Goal: Check status: Check status

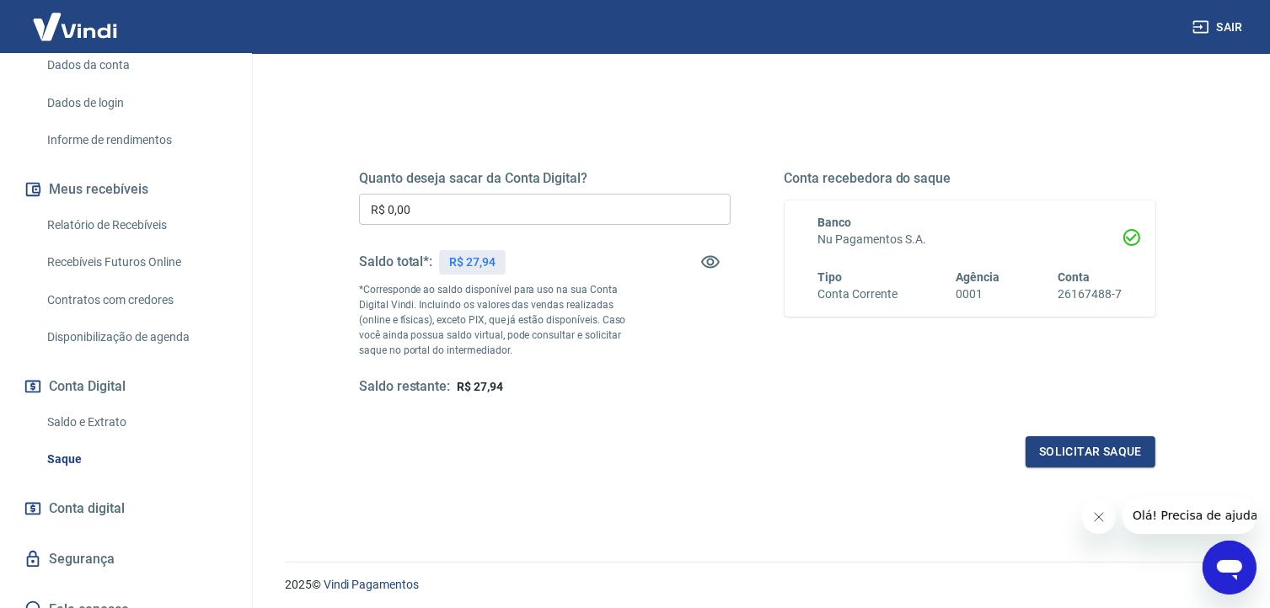
scroll to position [253, 0]
click at [114, 438] on link "Saldo e Extrato" at bounding box center [135, 421] width 191 height 35
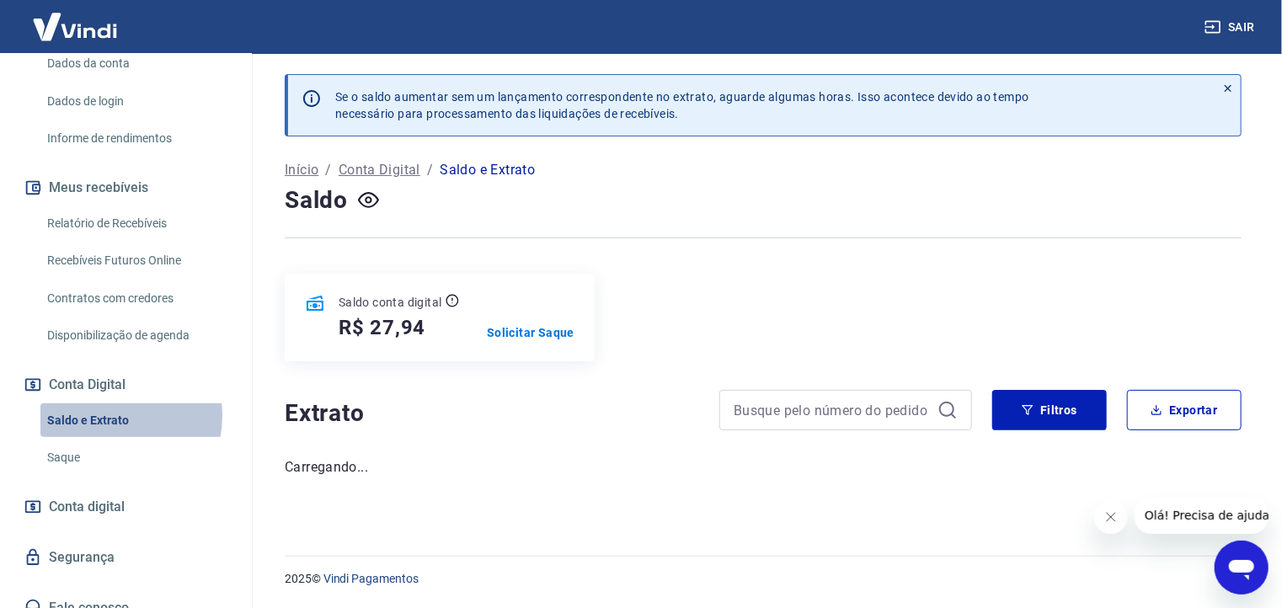
click at [98, 433] on link "Saldo e Extrato" at bounding box center [135, 421] width 191 height 35
click at [85, 438] on link "Saldo e Extrato" at bounding box center [135, 421] width 191 height 35
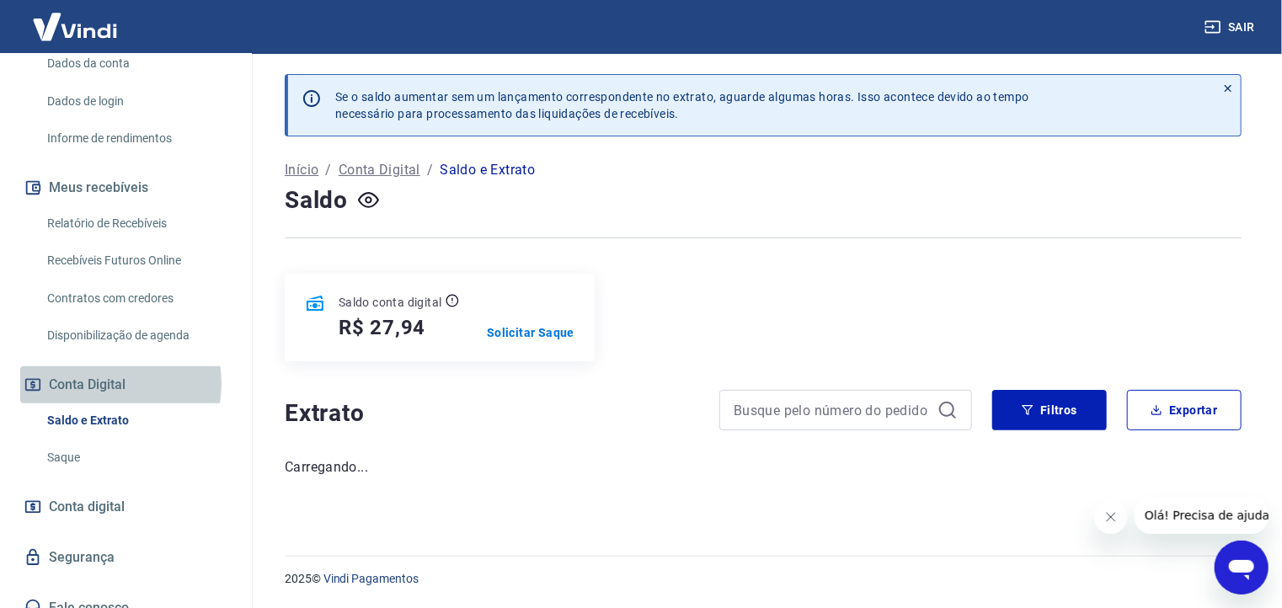
click at [102, 401] on button "Conta Digital" at bounding box center [125, 385] width 211 height 37
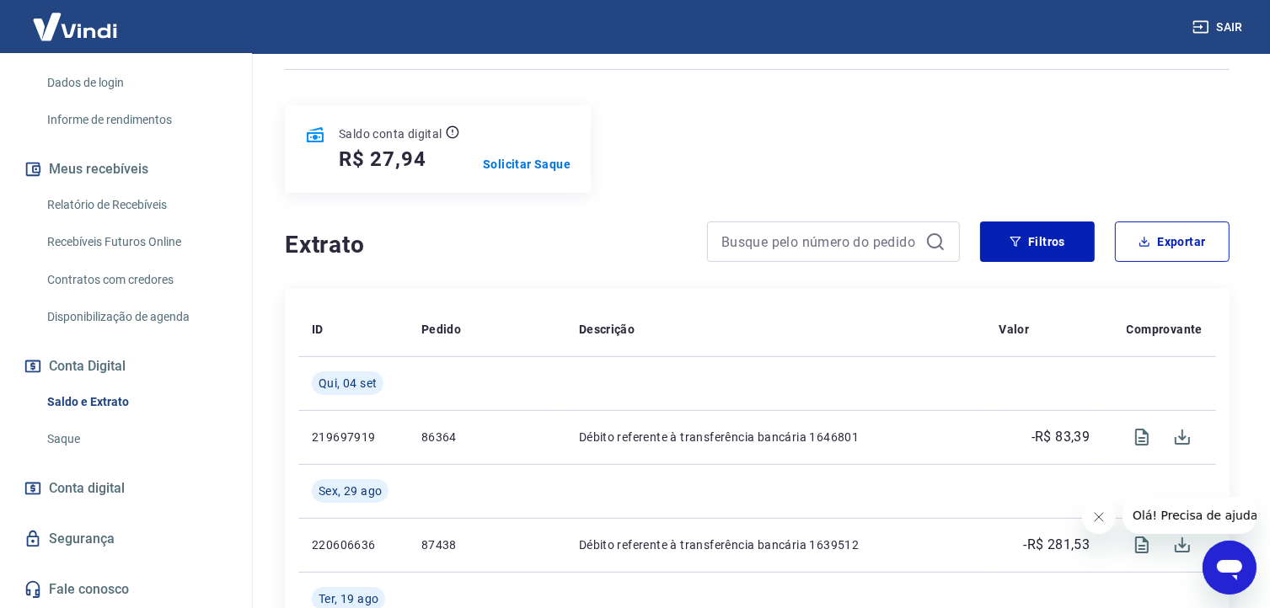
scroll to position [287, 0]
